Goal: Information Seeking & Learning: Learn about a topic

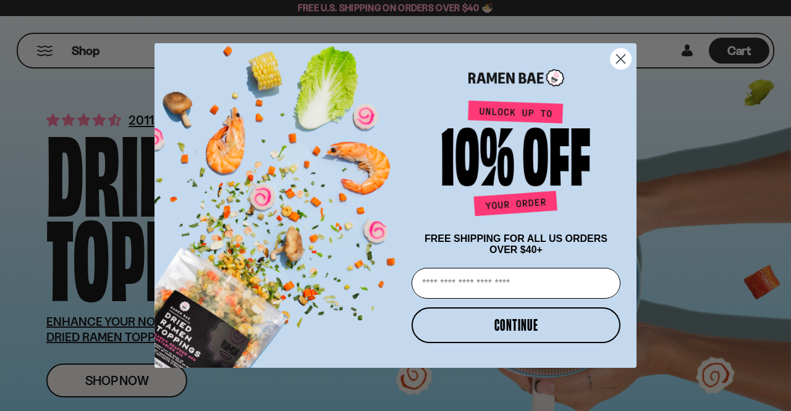
click at [620, 52] on circle "Close dialog" at bounding box center [620, 59] width 20 height 20
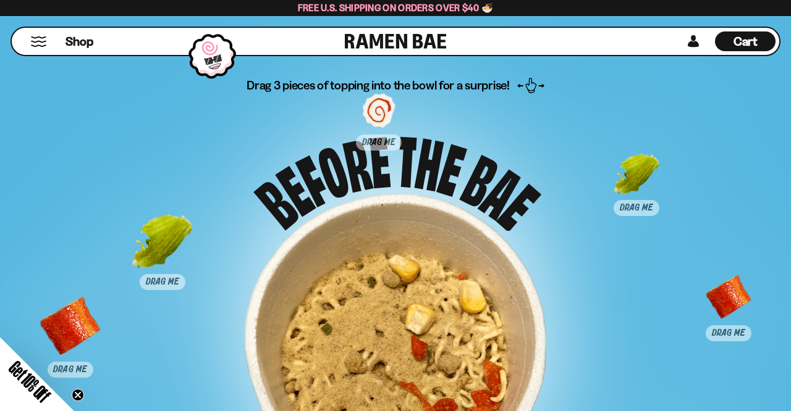
scroll to position [5486, 0]
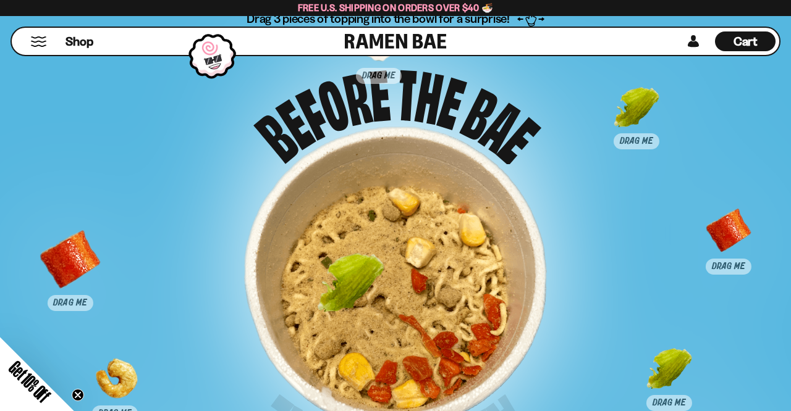
drag, startPoint x: 165, startPoint y: 175, endPoint x: 353, endPoint y: 284, distance: 217.2
click at [353, 284] on div at bounding box center [350, 286] width 61 height 61
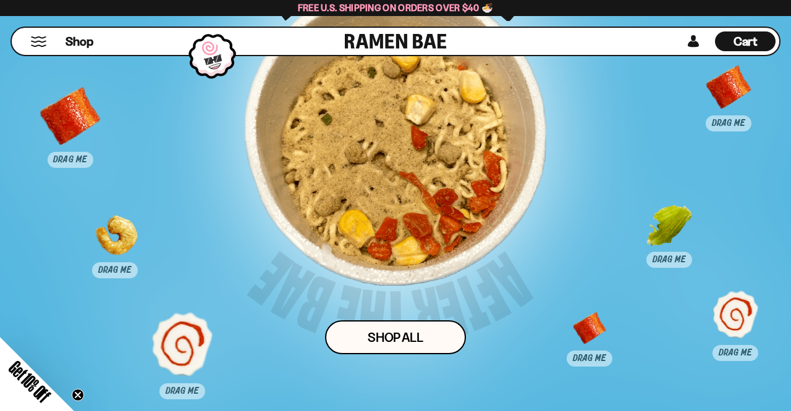
scroll to position [5625, 0]
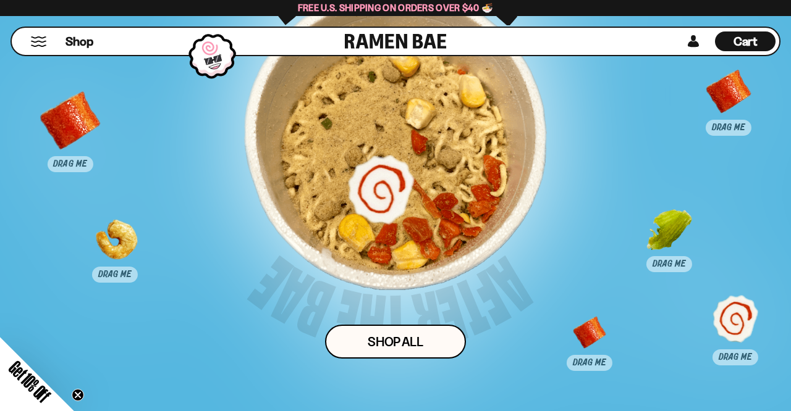
drag, startPoint x: 180, startPoint y: 359, endPoint x: 381, endPoint y: 196, distance: 258.3
click at [381, 196] on div at bounding box center [380, 188] width 61 height 61
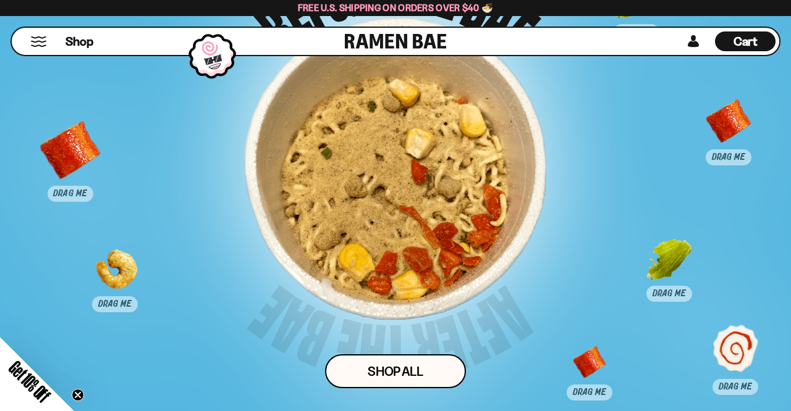
scroll to position [5598, 0]
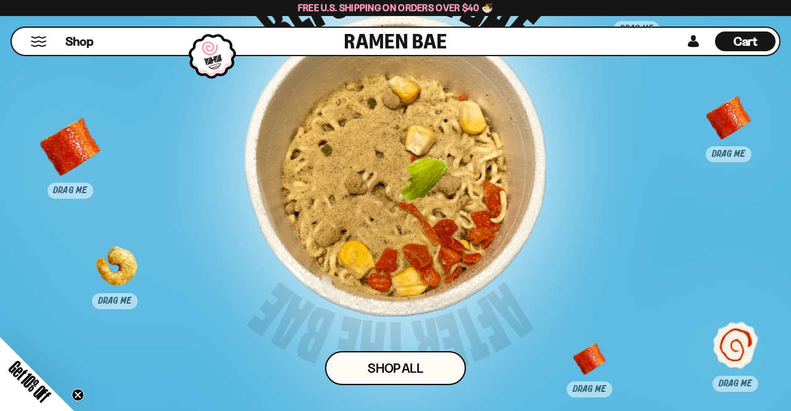
drag, startPoint x: 670, startPoint y: 266, endPoint x: 424, endPoint y: 189, distance: 257.5
click at [424, 189] on div at bounding box center [423, 189] width 61 height 61
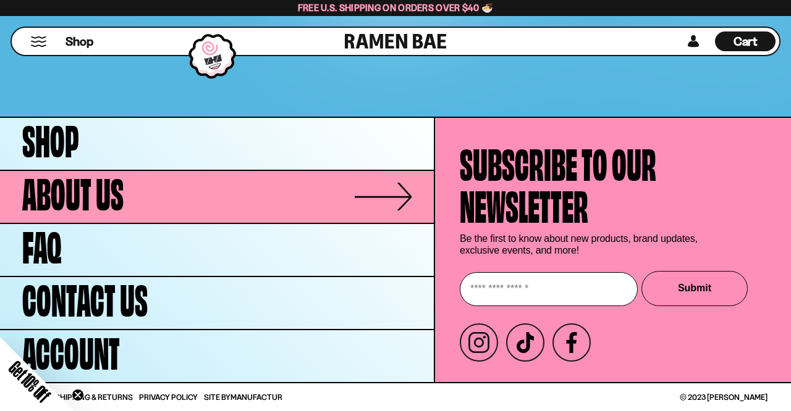
scroll to position [5990, 0]
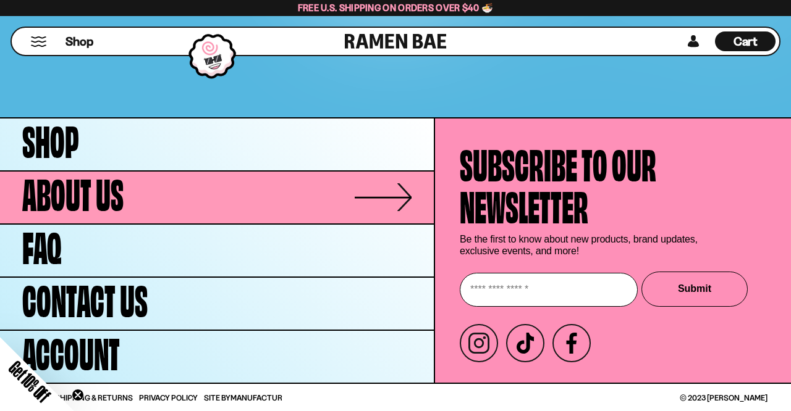
click at [146, 189] on link "About Us" at bounding box center [217, 198] width 434 height 52
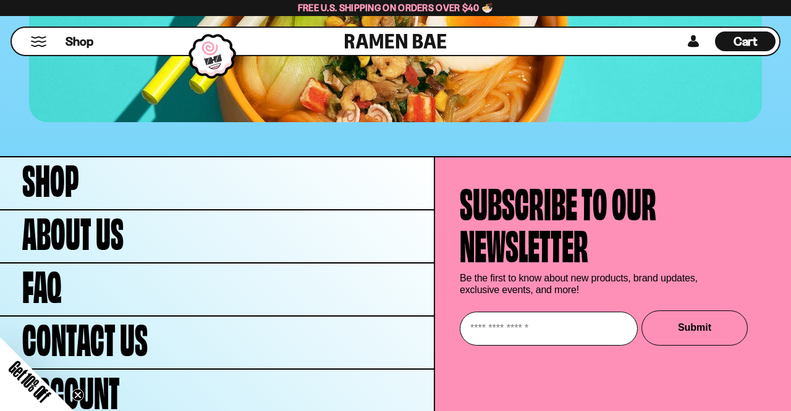
scroll to position [5028, 0]
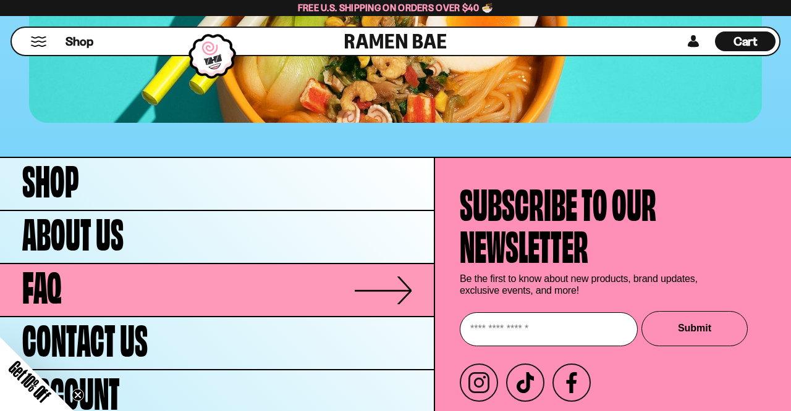
click at [63, 264] on link "FAQ" at bounding box center [217, 290] width 434 height 52
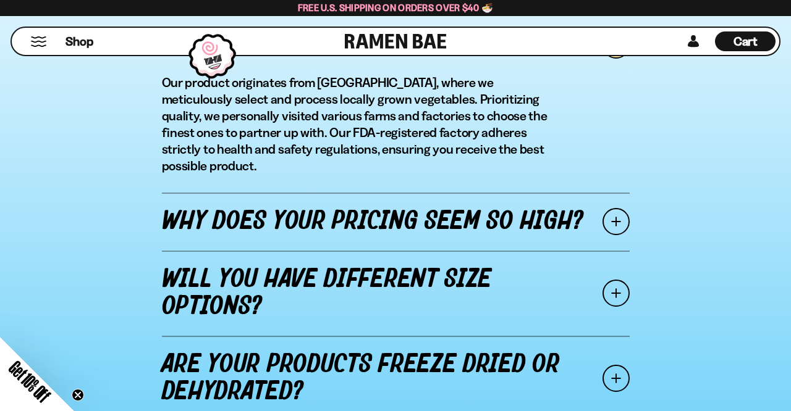
scroll to position [1525, 0]
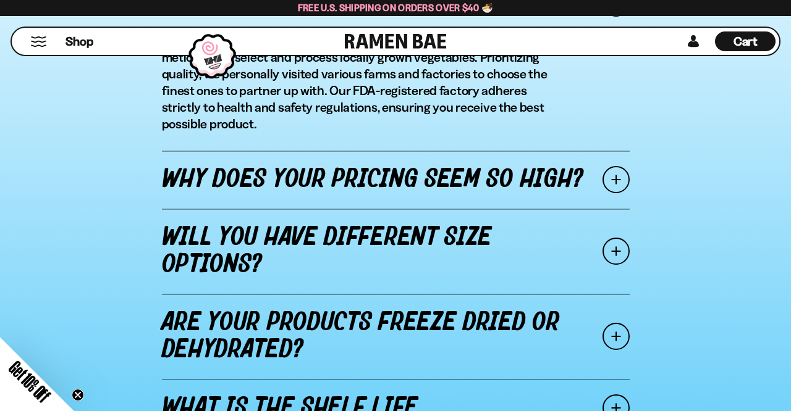
click at [619, 166] on span at bounding box center [615, 179] width 27 height 27
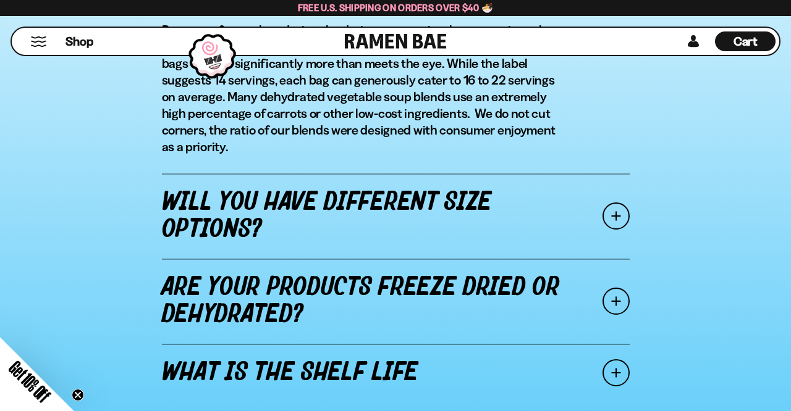
scroll to position [1606, 0]
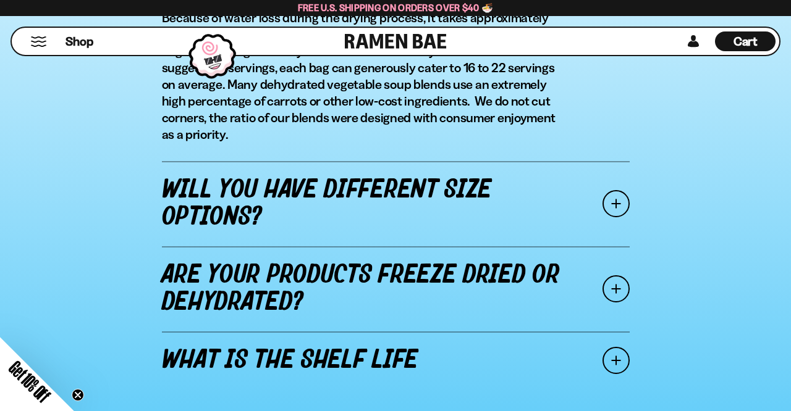
click at [618, 202] on span at bounding box center [615, 203] width 27 height 27
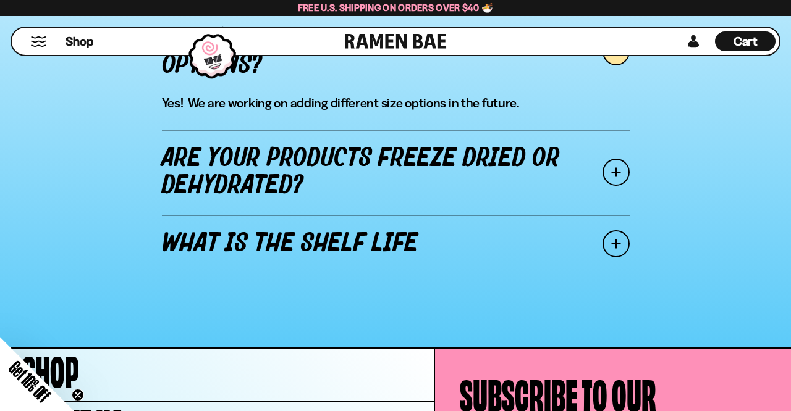
click at [618, 169] on span at bounding box center [615, 172] width 27 height 27
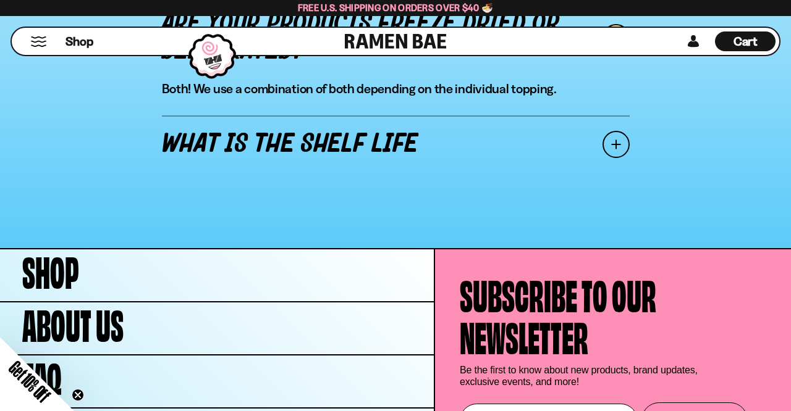
scroll to position [1705, 0]
click at [611, 146] on span at bounding box center [615, 144] width 27 height 27
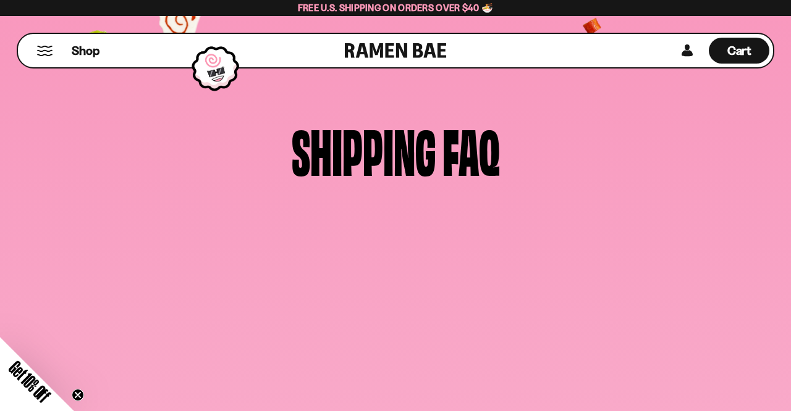
scroll to position [0, 0]
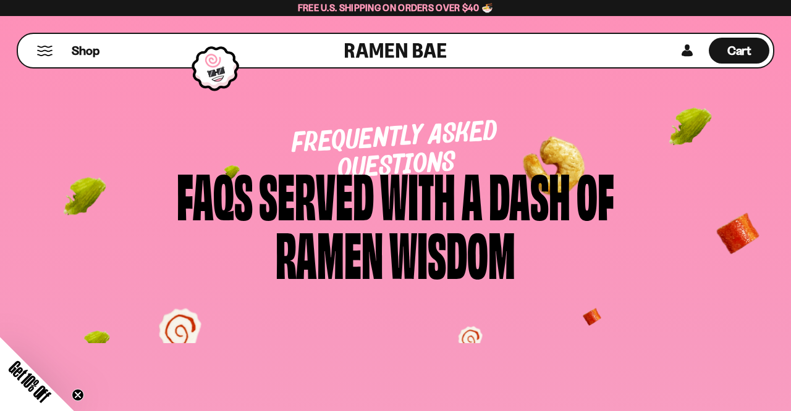
click at [159, 122] on div "Frequently Asked Questions FAQs Served with a Dash of Ramen Wisdom" at bounding box center [395, 203] width 791 height 282
